Goal: Find specific page/section: Find specific page/section

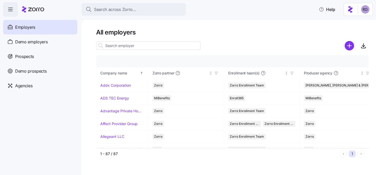
click at [232, 40] on div at bounding box center [232, 38] width 273 height 4
click at [369, 10] on html "Search across Zorro... Help Employers Demo employers Prospects Demo prospects A…" at bounding box center [188, 86] width 376 height 172
click at [353, 30] on div "Log out" at bounding box center [351, 32] width 20 height 6
click at [47, 116] on nav "Employers Demo employers Prospects Demo prospects Agencies" at bounding box center [40, 96] width 81 height 158
click at [40, 90] on div "Agencies" at bounding box center [40, 85] width 74 height 15
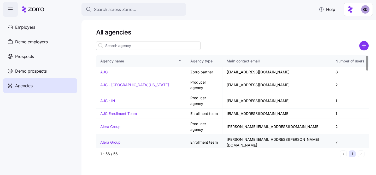
click at [113, 140] on link "Alera Group" at bounding box center [110, 142] width 20 height 4
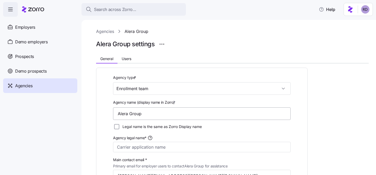
scroll to position [1, 0]
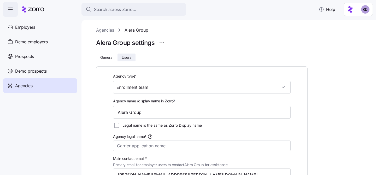
click at [122, 58] on span "Users" at bounding box center [127, 58] width 10 height 4
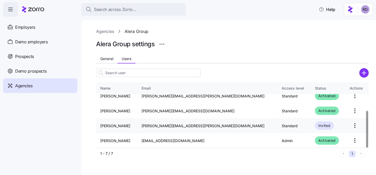
scroll to position [0, 0]
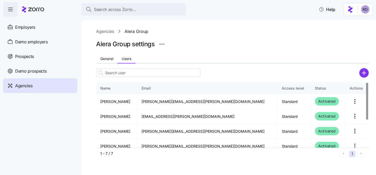
click at [105, 31] on link "Agencies" at bounding box center [105, 31] width 18 height 7
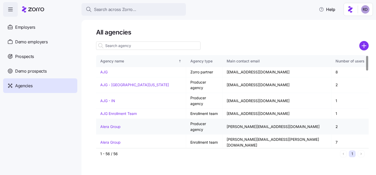
click at [117, 124] on link "Alera Group" at bounding box center [110, 126] width 20 height 4
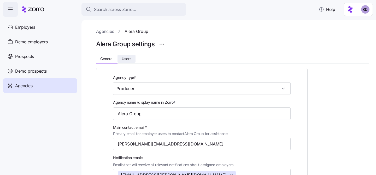
click at [125, 57] on span "Users" at bounding box center [127, 59] width 10 height 4
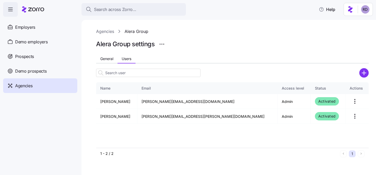
click at [113, 28] on link "Agencies" at bounding box center [105, 31] width 18 height 7
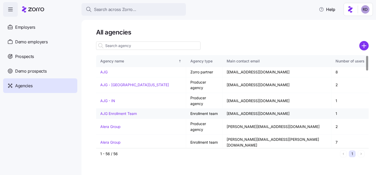
click at [208, 109] on td "Enrollment team" at bounding box center [204, 114] width 36 height 10
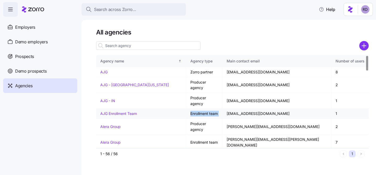
click at [208, 109] on td "Enrollment team" at bounding box center [204, 114] width 36 height 10
click at [209, 135] on td "Enrollment team" at bounding box center [204, 143] width 36 height 16
click at [365, 4] on html "Search across Zorro... Help Employers Demo employers Prospects Demo prospects A…" at bounding box center [188, 86] width 376 height 172
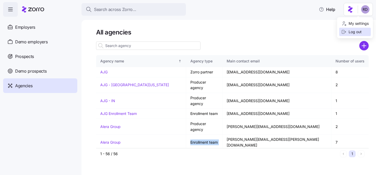
click at [346, 31] on icon at bounding box center [343, 31] width 5 height 5
